Goal: Transaction & Acquisition: Purchase product/service

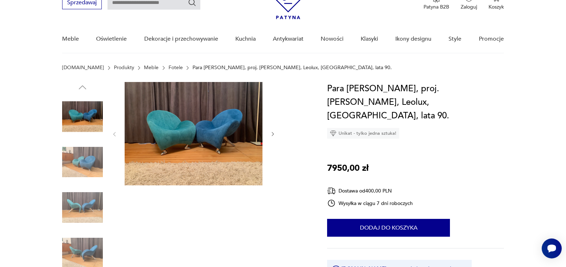
click at [272, 132] on icon "button" at bounding box center [273, 134] width 6 height 6
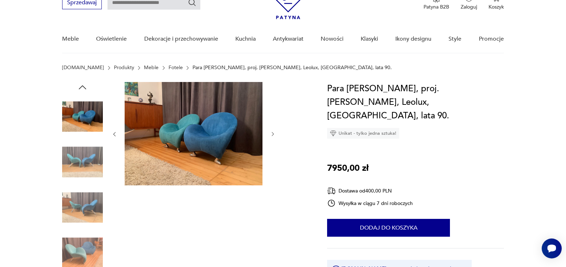
click at [272, 132] on icon "button" at bounding box center [273, 134] width 6 height 6
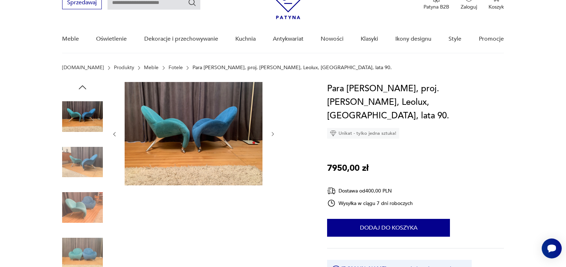
click at [272, 132] on icon "button" at bounding box center [273, 134] width 6 height 6
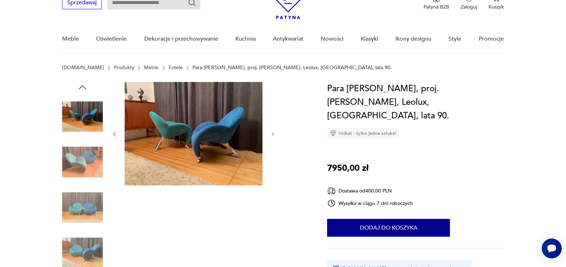
click at [272, 132] on icon "button" at bounding box center [273, 134] width 6 height 6
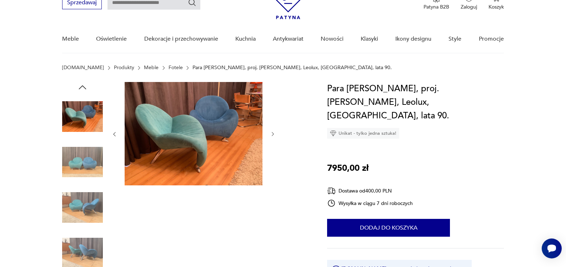
click at [272, 132] on icon "button" at bounding box center [273, 134] width 6 height 6
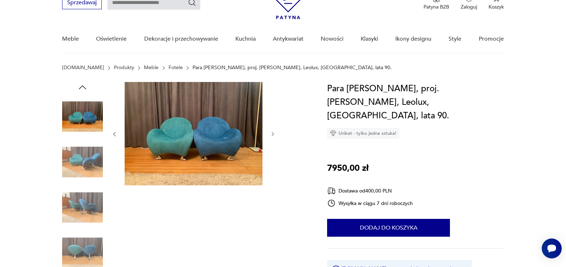
click at [272, 132] on icon "button" at bounding box center [273, 134] width 6 height 6
